Goal: Task Accomplishment & Management: Manage account settings

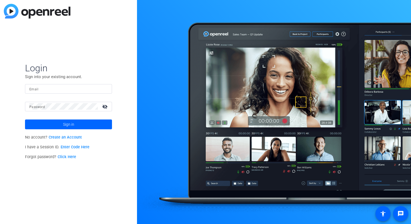
click at [81, 90] on input "Email" at bounding box center [68, 88] width 78 height 7
type input "[EMAIL_ADDRESS][DOMAIN_NAME]"
click at [76, 103] on div at bounding box center [63, 107] width 69 height 10
click at [25, 119] on button "Sign in" at bounding box center [68, 124] width 87 height 10
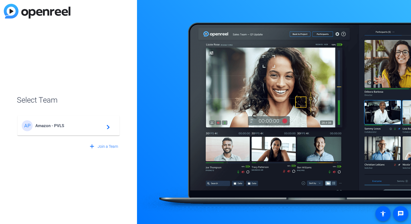
click at [43, 129] on div "AP Amazon - PVLS navigate_next" at bounding box center [69, 125] width 94 height 11
